Goal: Information Seeking & Learning: Learn about a topic

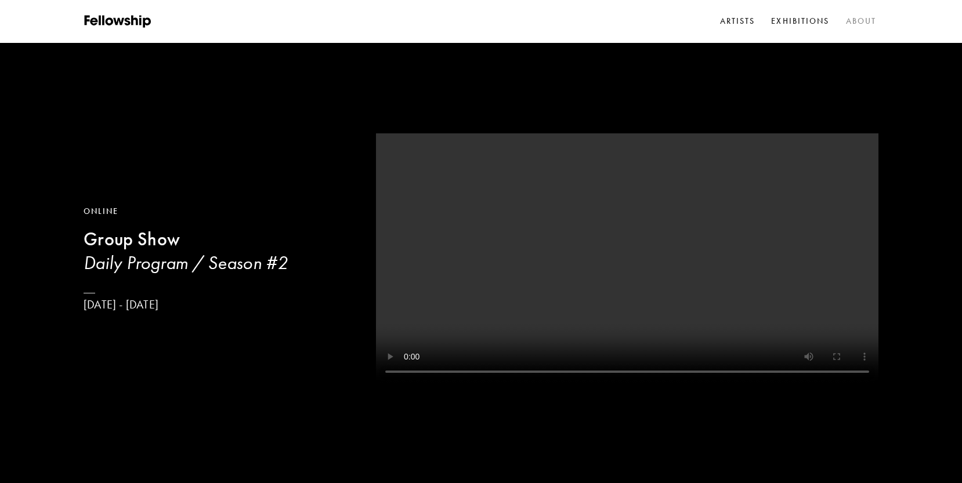
click at [856, 20] on link "About" at bounding box center [861, 21] width 35 height 17
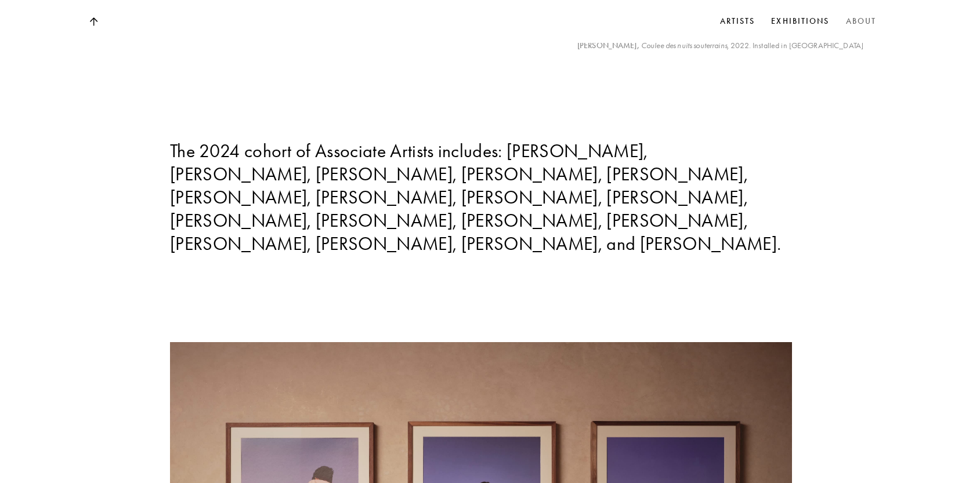
scroll to position [5344, 0]
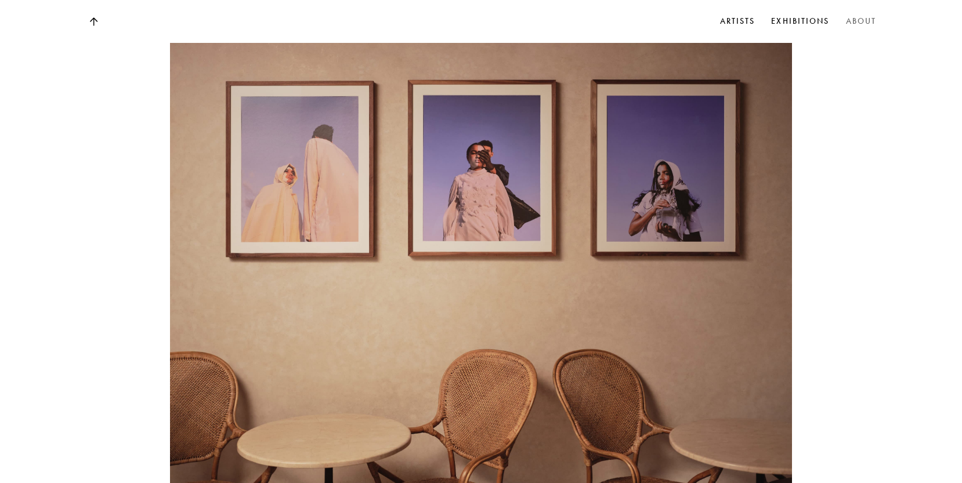
click at [872, 19] on link "About" at bounding box center [861, 21] width 35 height 17
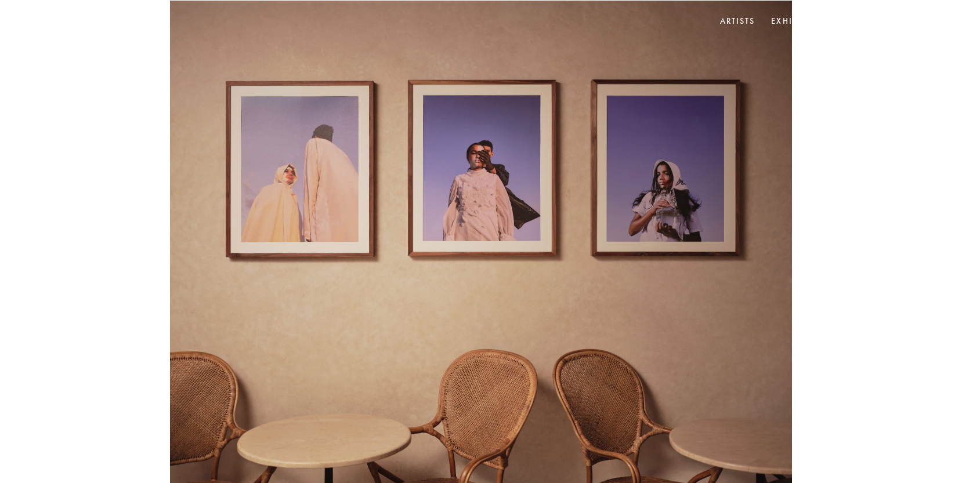
scroll to position [0, 0]
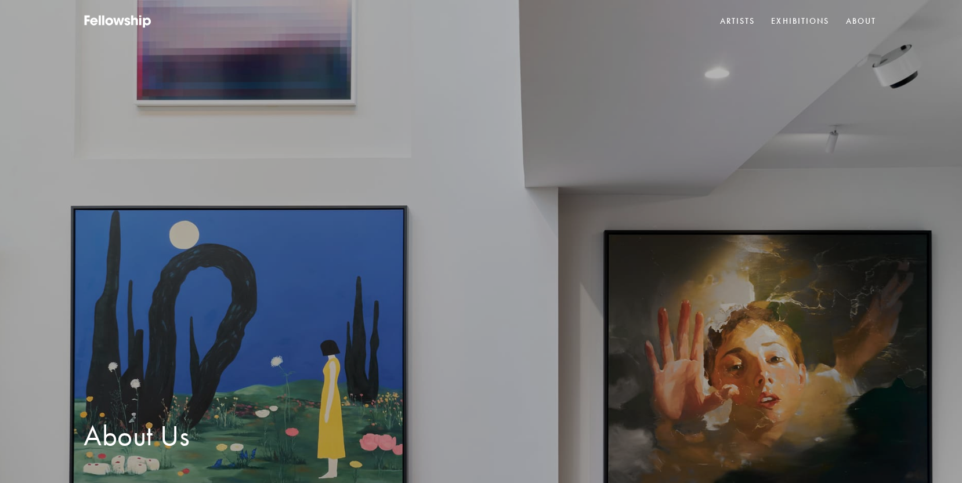
click at [871, 19] on link "About" at bounding box center [861, 21] width 35 height 17
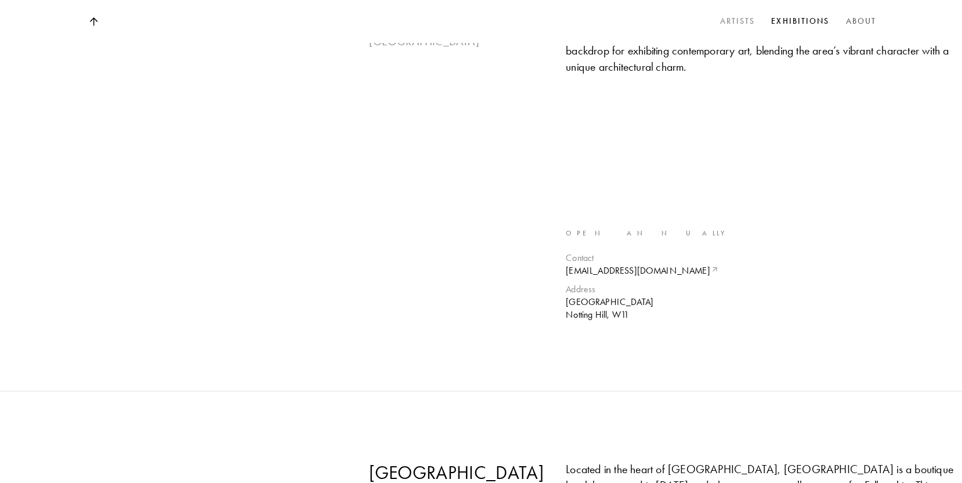
scroll to position [2569, 0]
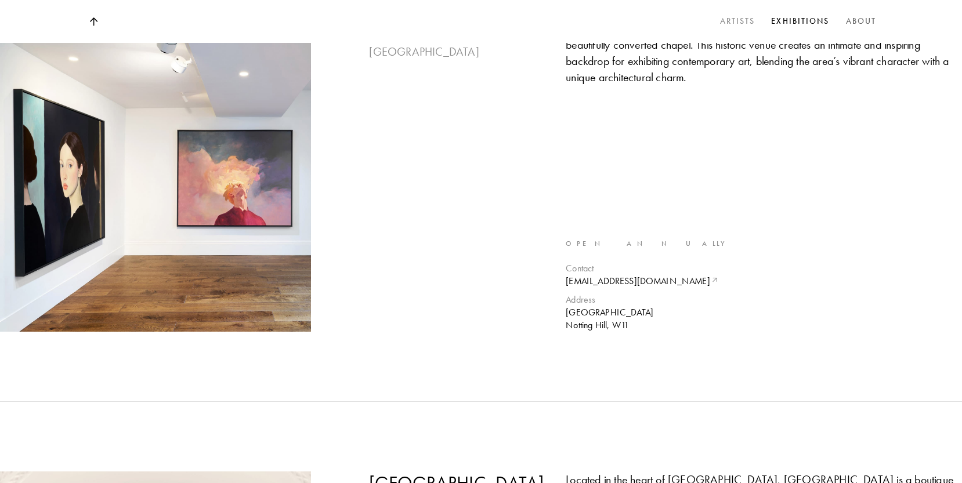
click at [732, 17] on link "Artists" at bounding box center [738, 21] width 40 height 17
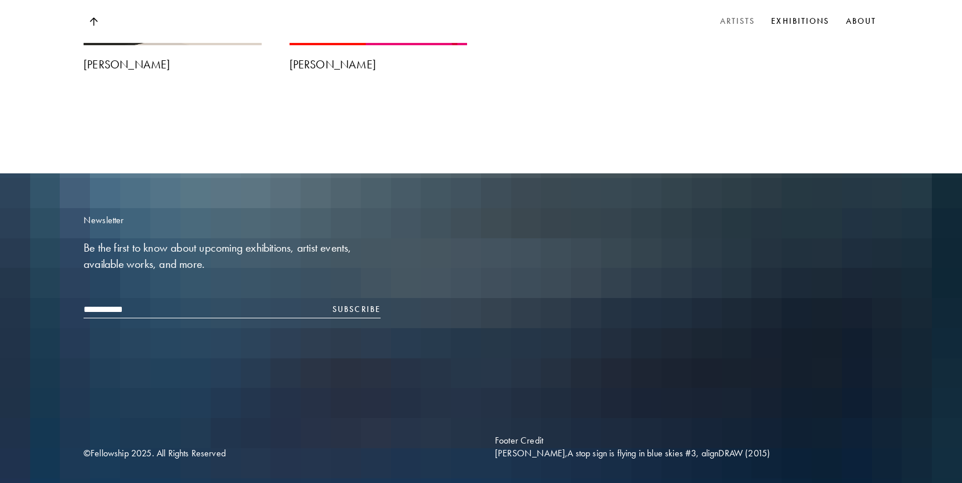
scroll to position [4809, 0]
click at [850, 18] on link "About" at bounding box center [861, 21] width 35 height 17
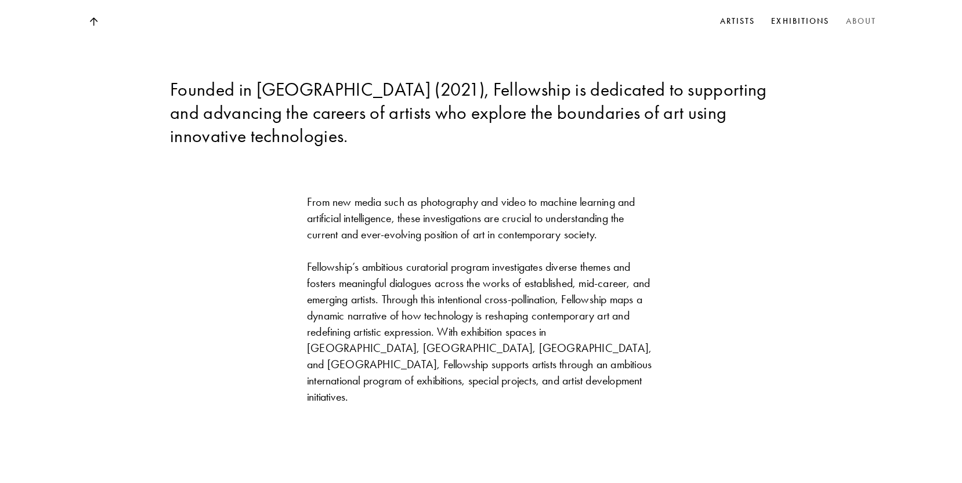
scroll to position [587, 0]
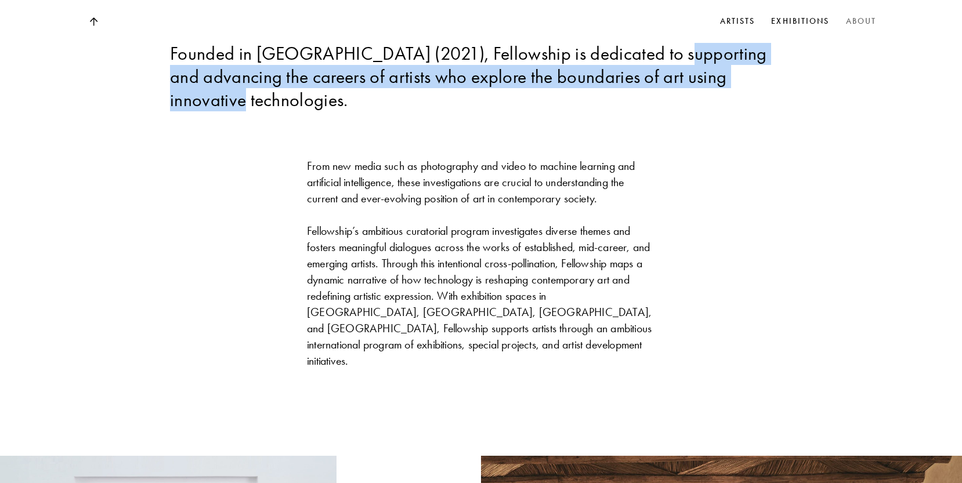
drag, startPoint x: 661, startPoint y: 52, endPoint x: 809, endPoint y: 81, distance: 151.4
click at [767, 72] on div "Founded in [GEOGRAPHIC_DATA] (2021), Fellowship is dedicated to supporting and …" at bounding box center [481, 77] width 622 height 70
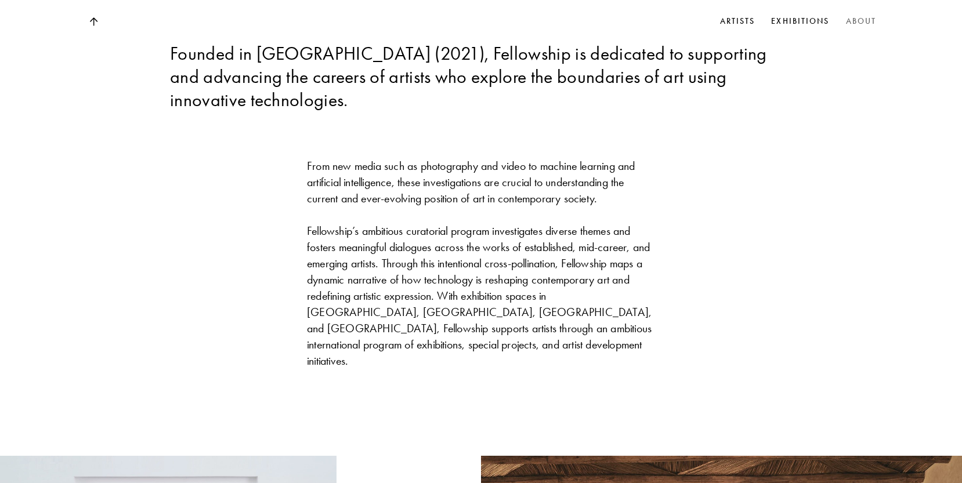
drag, startPoint x: 811, startPoint y: 81, endPoint x: 800, endPoint y: 79, distance: 10.7
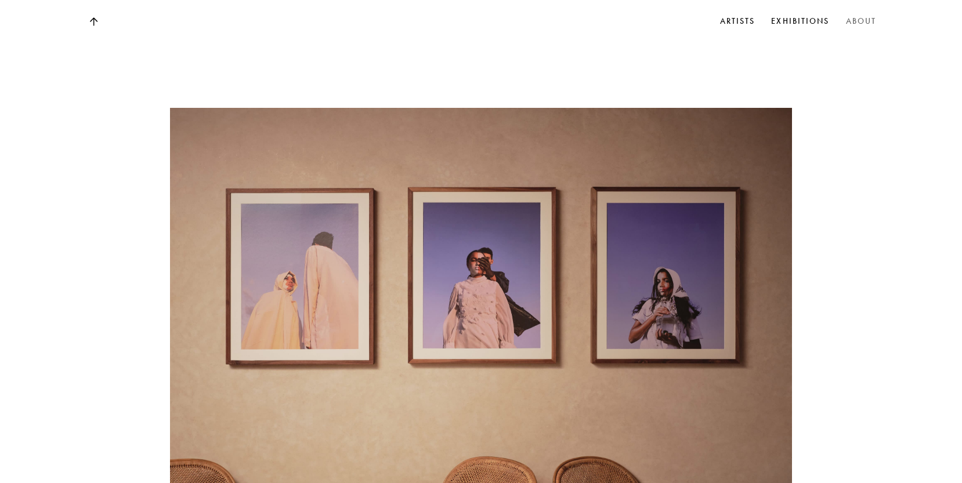
scroll to position [5344, 0]
